Goal: Information Seeking & Learning: Find specific fact

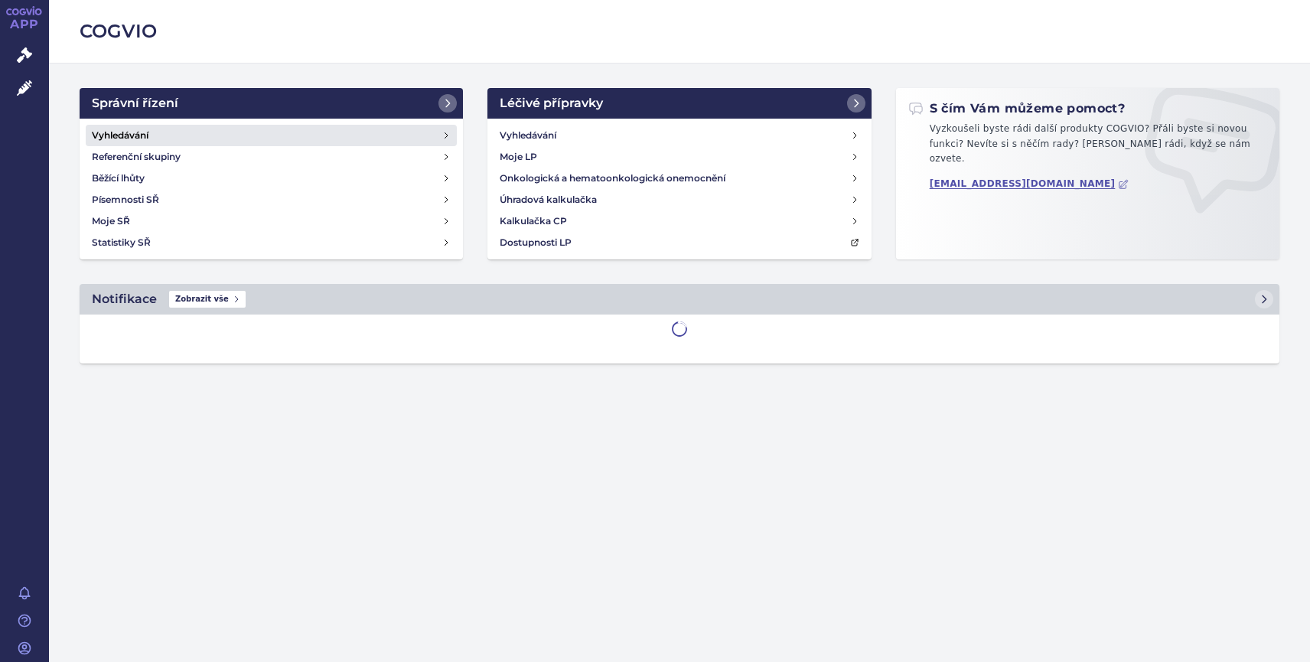
click at [101, 136] on h4 "Vyhledávání" at bounding box center [120, 135] width 57 height 15
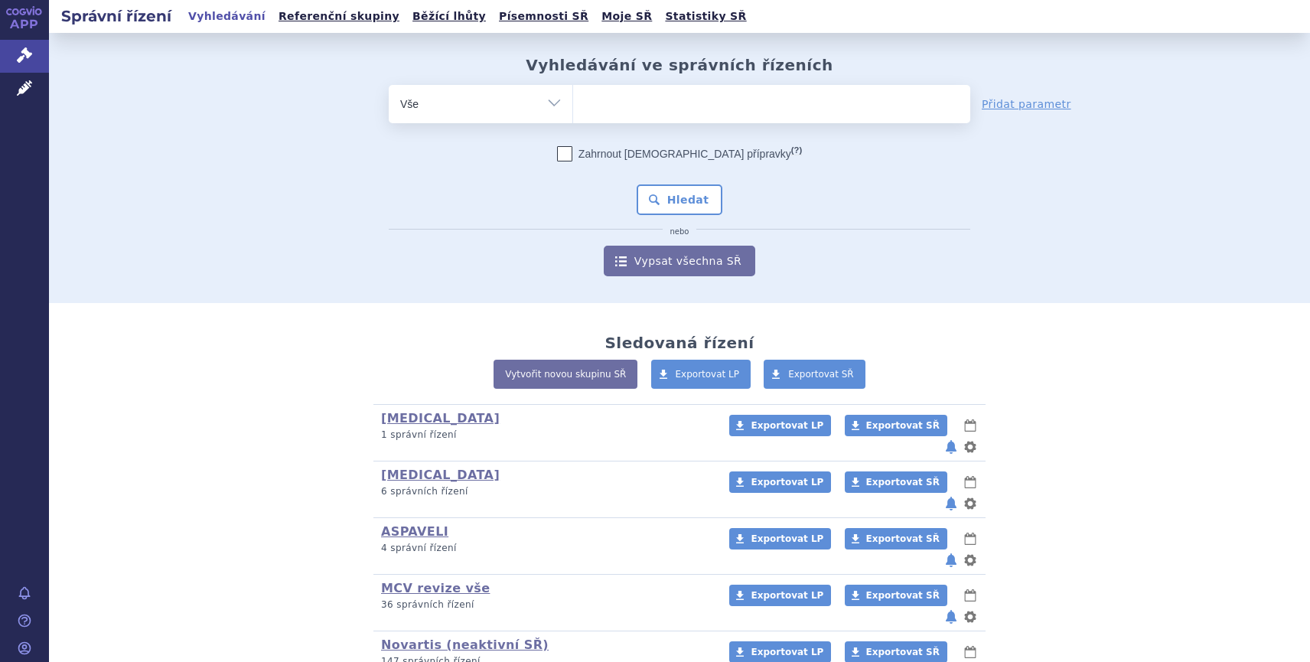
click at [591, 106] on ul at bounding box center [771, 101] width 397 height 32
click at [573, 106] on select at bounding box center [572, 103] width 1 height 38
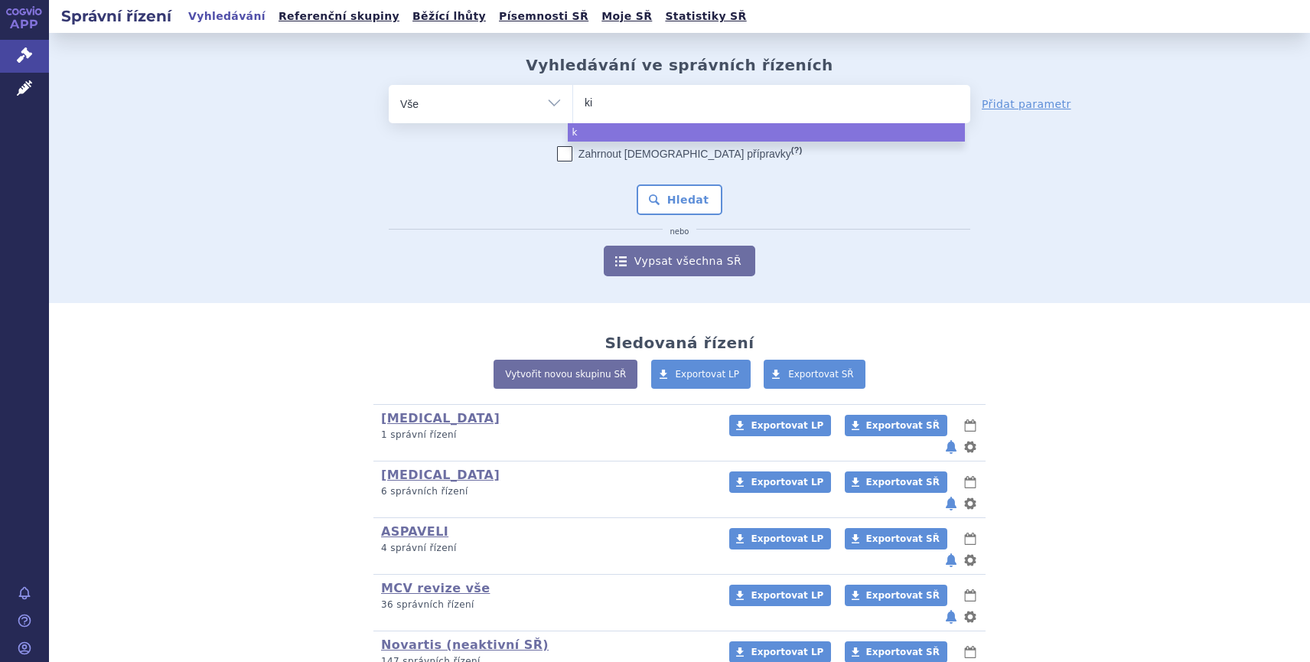
type input "kis"
type input "kisq"
type input "kisqa"
type input "kisqal"
type input "kisqali"
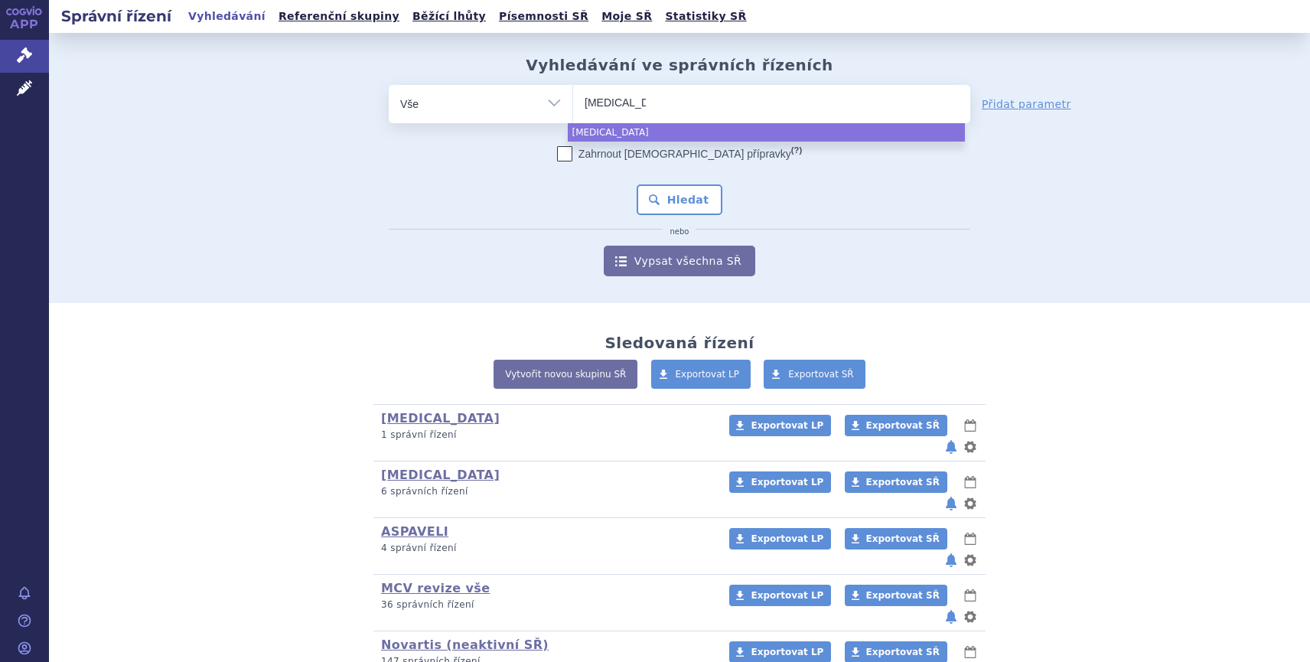
select select "kisqali"
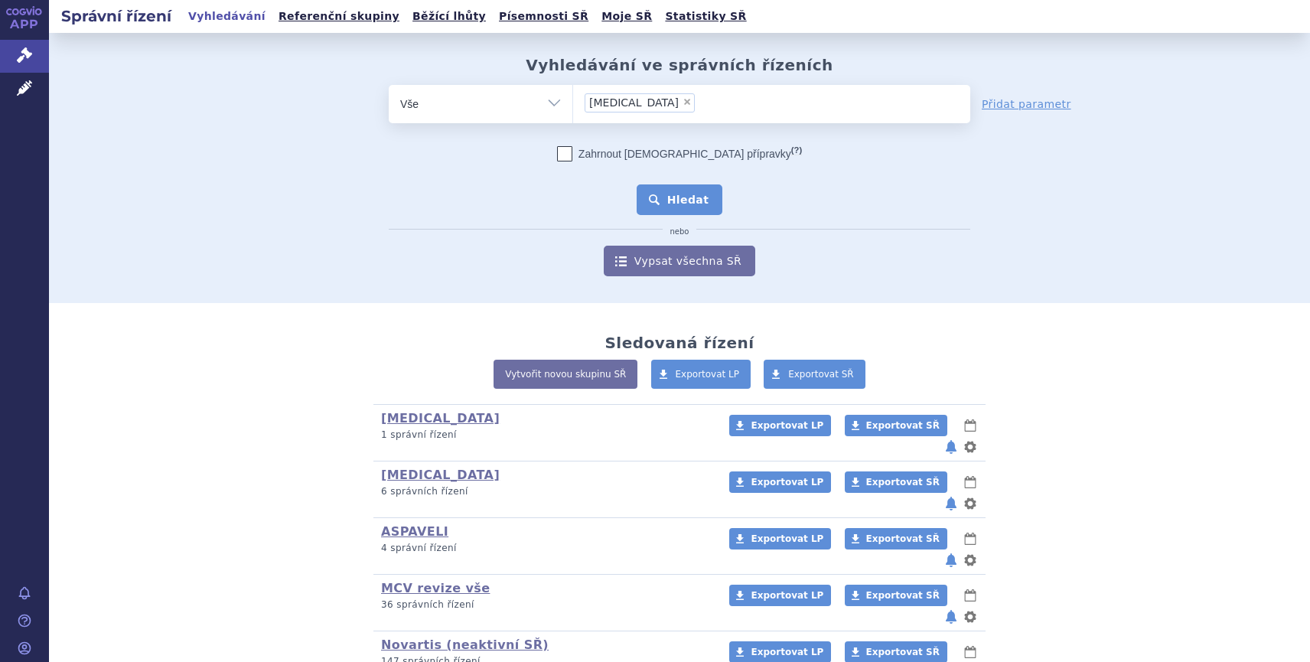
click at [666, 187] on button "Hledat" at bounding box center [680, 199] width 86 height 31
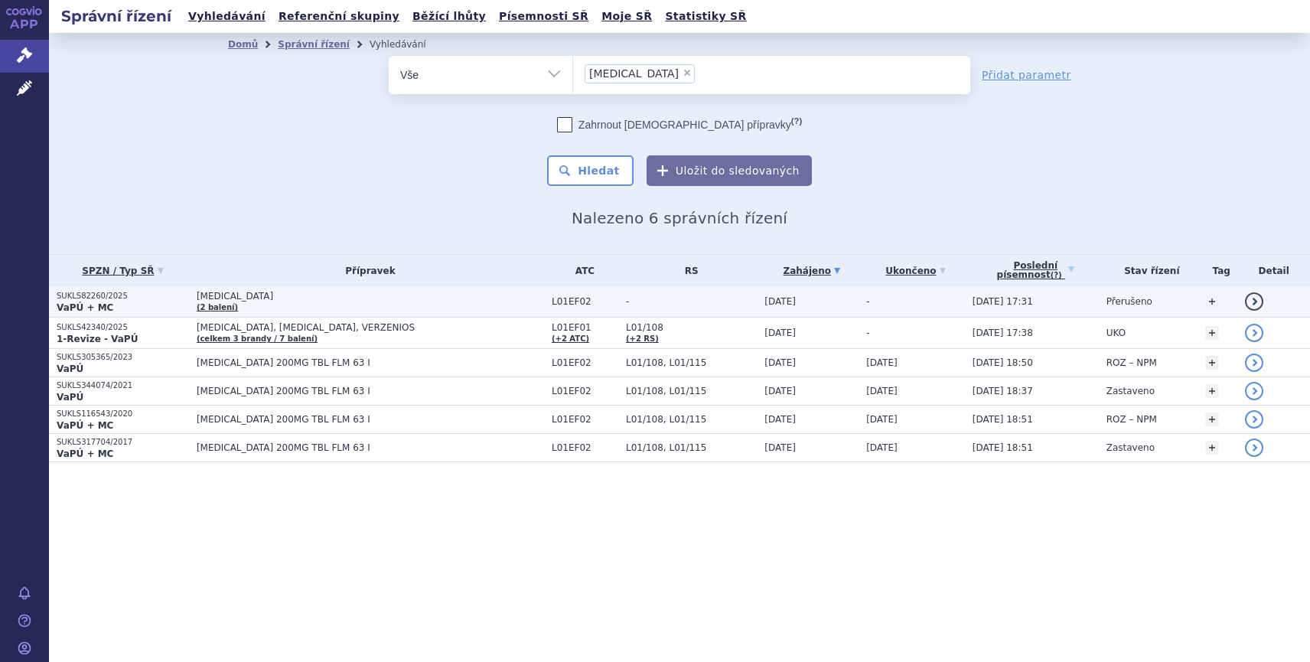
click at [94, 304] on strong "VaPÚ + MC" at bounding box center [85, 307] width 57 height 11
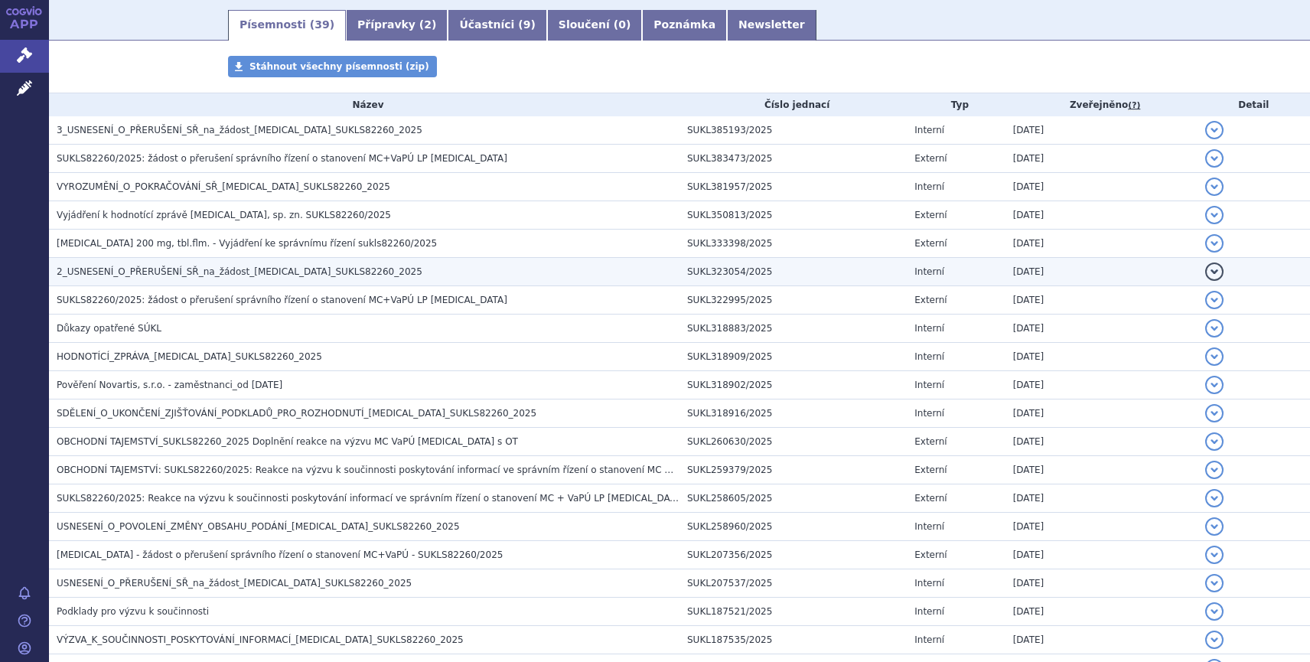
scroll to position [230, 0]
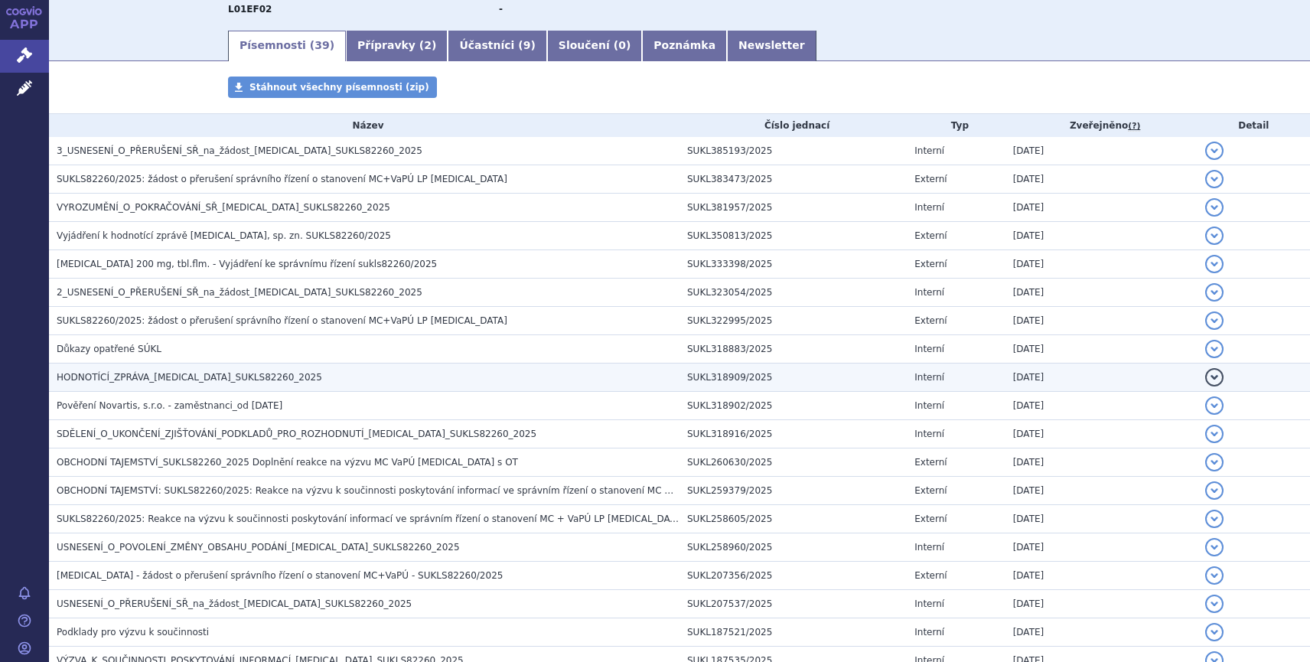
click at [137, 383] on span "HODNOTÍCÍ_ZPRÁVA_KISQALI_SUKLS82260_2025" at bounding box center [189, 377] width 265 height 11
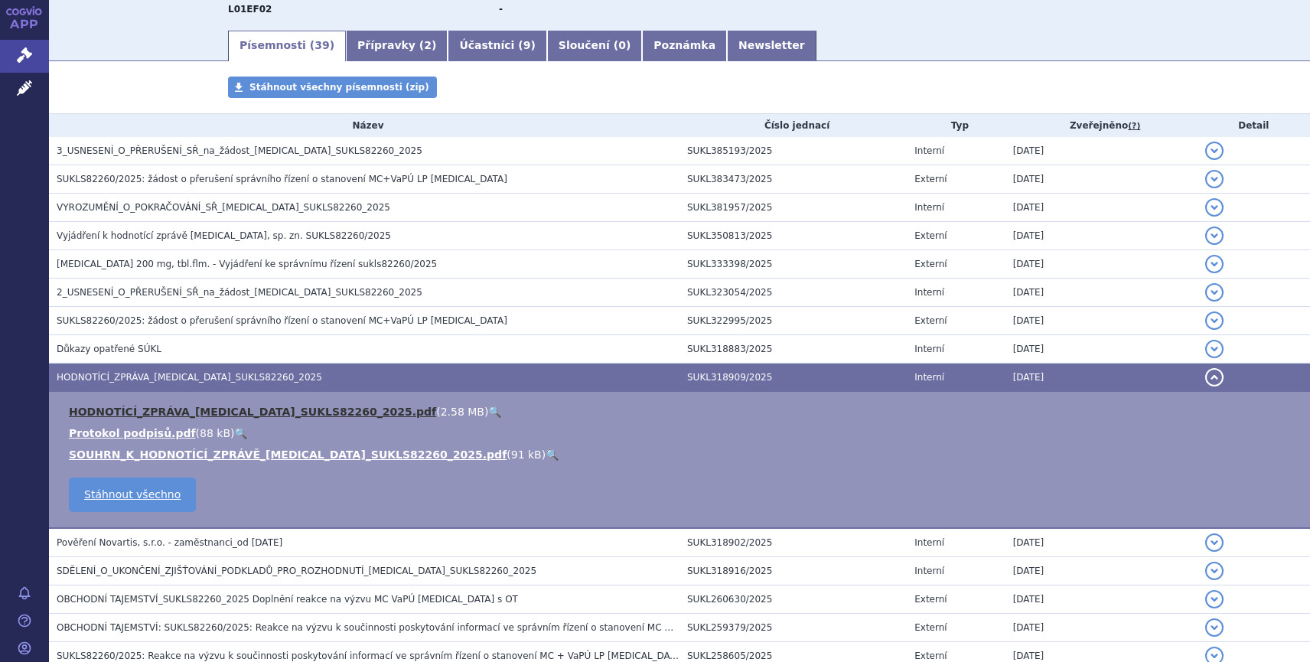
click at [145, 411] on link "HODNOTÍCÍ_ZPRÁVA_KISQALI_SUKLS82260_2025.pdf" at bounding box center [252, 411] width 367 height 12
